Goal: Information Seeking & Learning: Learn about a topic

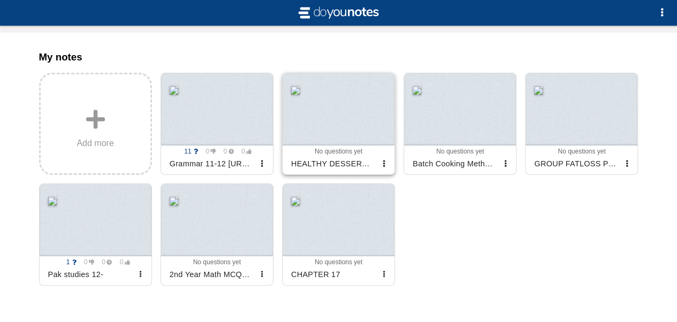
scroll to position [120, 0]
click at [318, 226] on div at bounding box center [338, 220] width 112 height 72
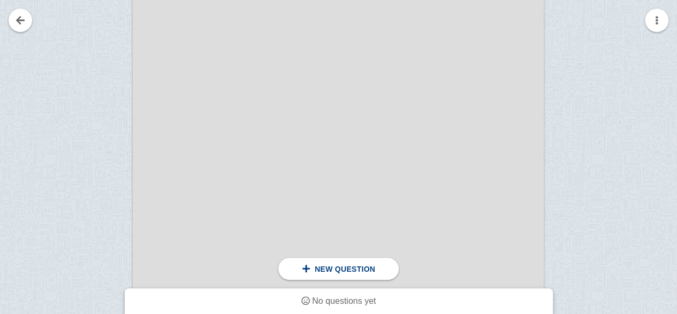
scroll to position [834, 0]
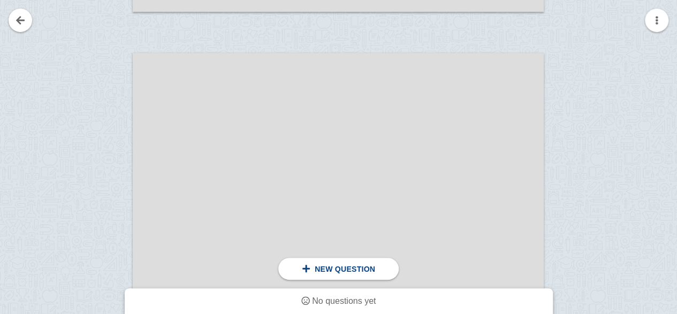
drag, startPoint x: 300, startPoint y: 108, endPoint x: 78, endPoint y: 97, distance: 221.8
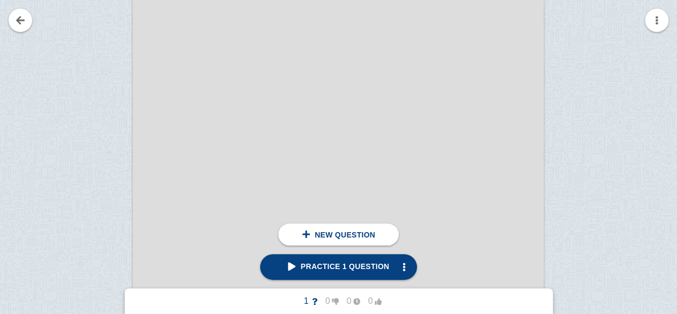
scroll to position [478, 0]
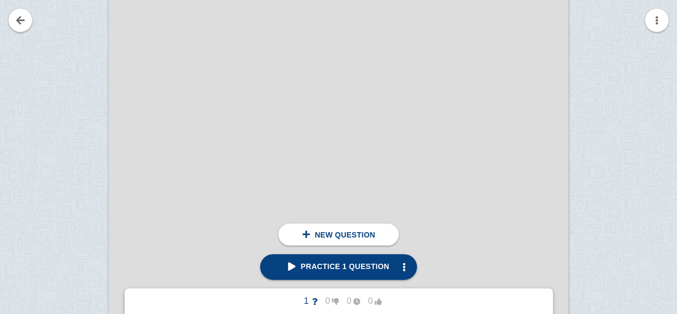
scroll to position [555, 0]
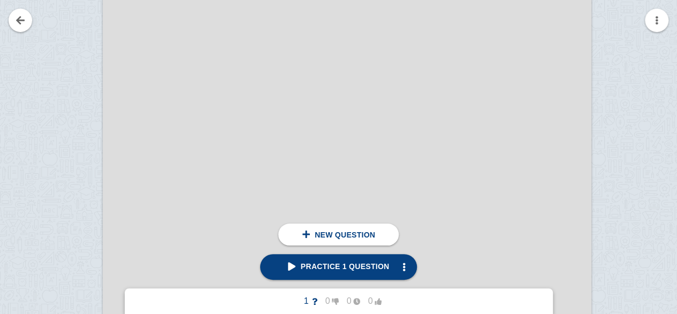
scroll to position [579, 4]
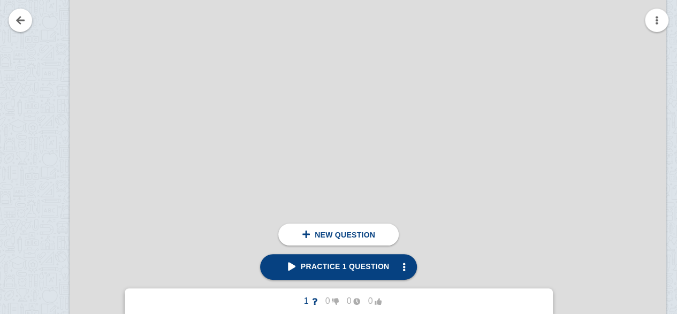
scroll to position [723, 51]
